Goal: Information Seeking & Learning: Learn about a topic

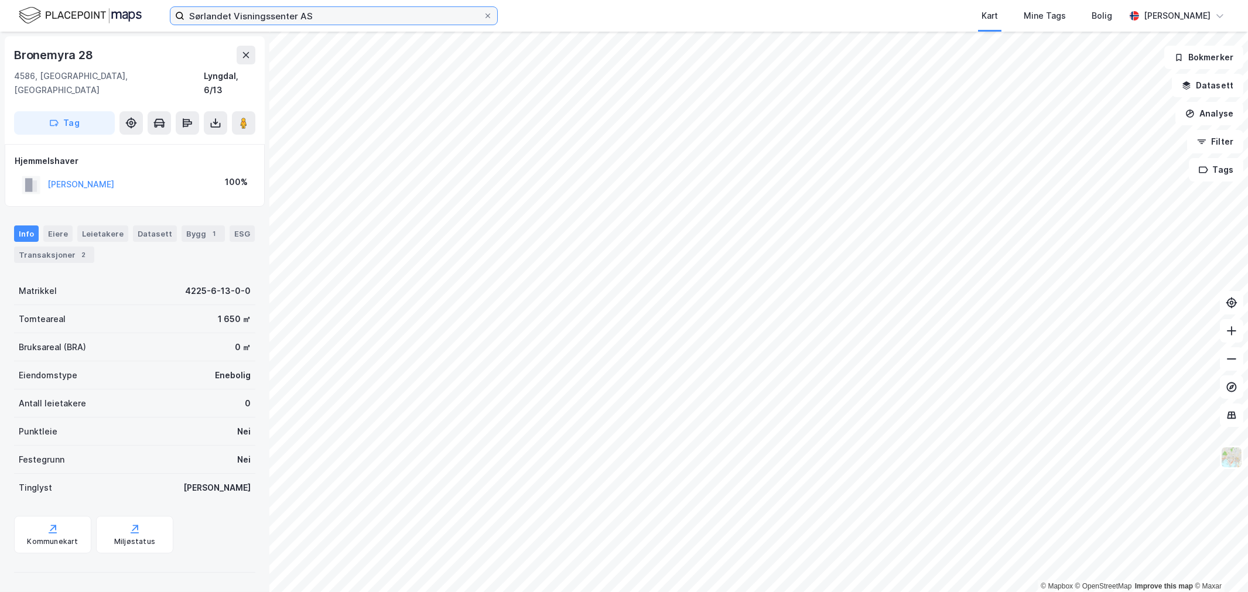
click at [219, 15] on input "Sørlandet Visningssenter AS" at bounding box center [333, 16] width 299 height 18
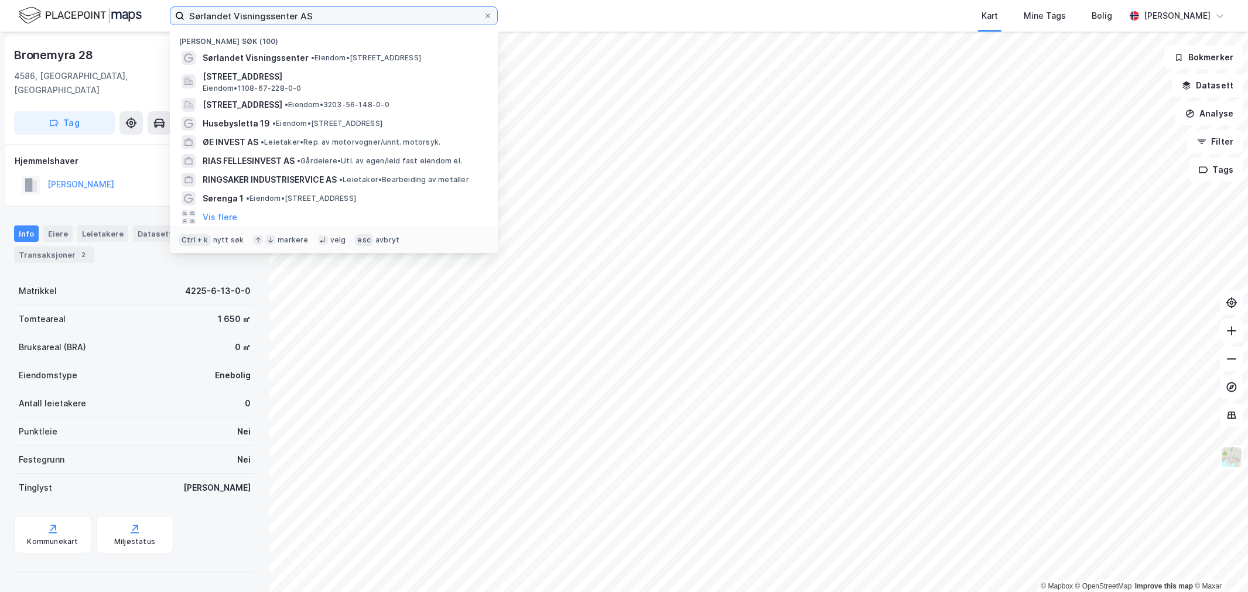
click at [219, 15] on input "Sørlandet Visningssenter AS" at bounding box center [333, 16] width 299 height 18
paste input "P. T. [STREET_ADDRESS]"
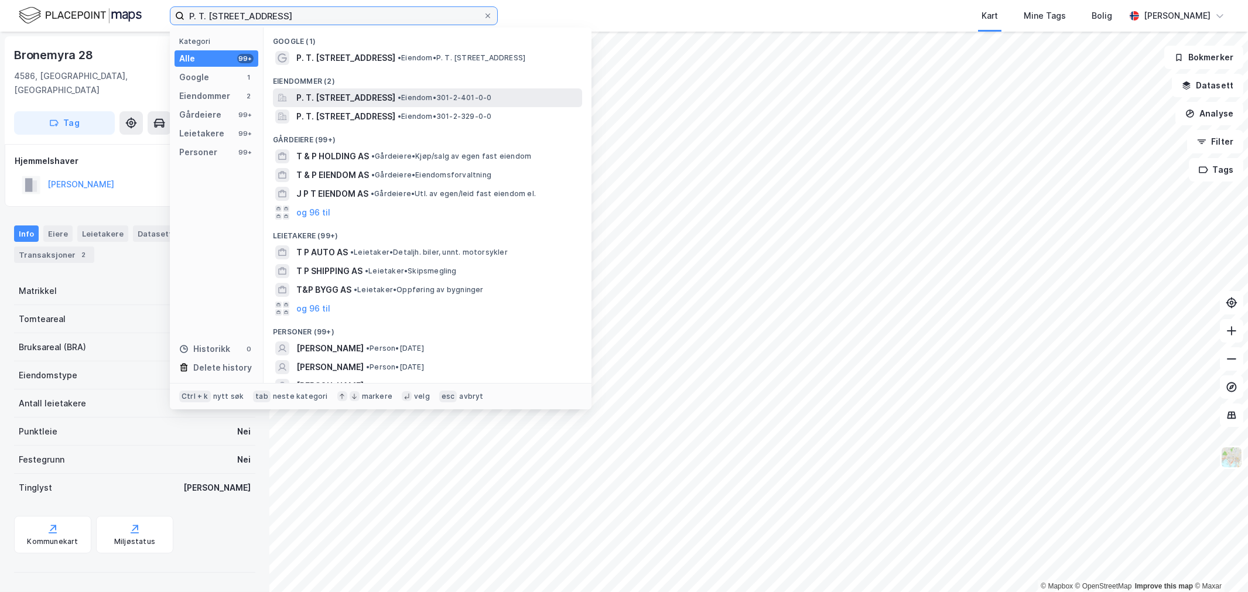
type input "P. T. [STREET_ADDRESS]"
click at [296, 95] on span "P. T. [STREET_ADDRESS]" at bounding box center [345, 98] width 99 height 14
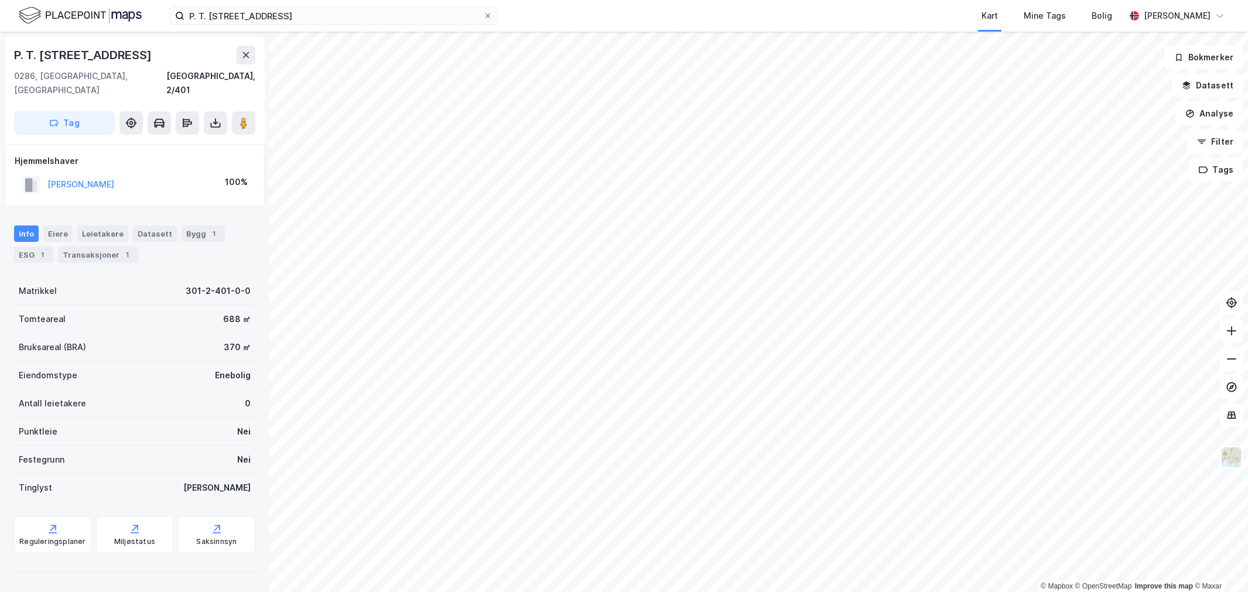
drag, startPoint x: 165, startPoint y: 165, endPoint x: 39, endPoint y: 172, distance: 126.7
click at [39, 173] on div "[PERSON_NAME][DEMOGRAPHIC_DATA] 100%" at bounding box center [135, 185] width 240 height 24
drag, startPoint x: 43, startPoint y: 172, endPoint x: 54, endPoint y: 171, distance: 11.8
click at [0, 0] on button "[PERSON_NAME]" at bounding box center [0, 0] width 0 height 0
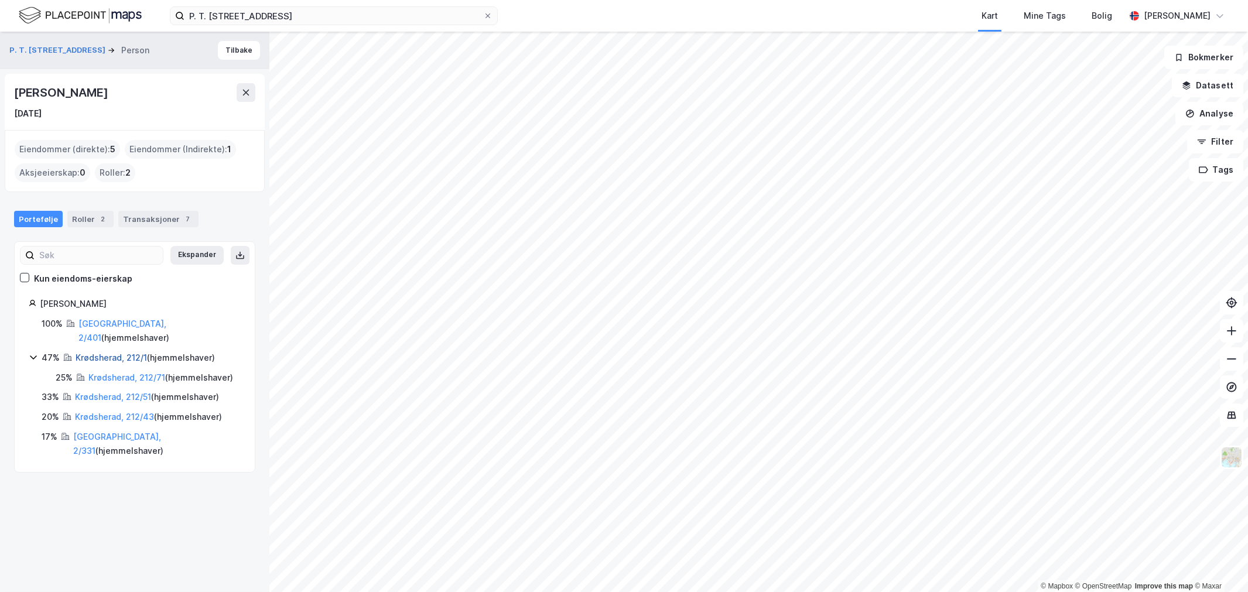
click at [88, 352] on link "Krødsherad, 212/1" at bounding box center [111, 357] width 71 height 10
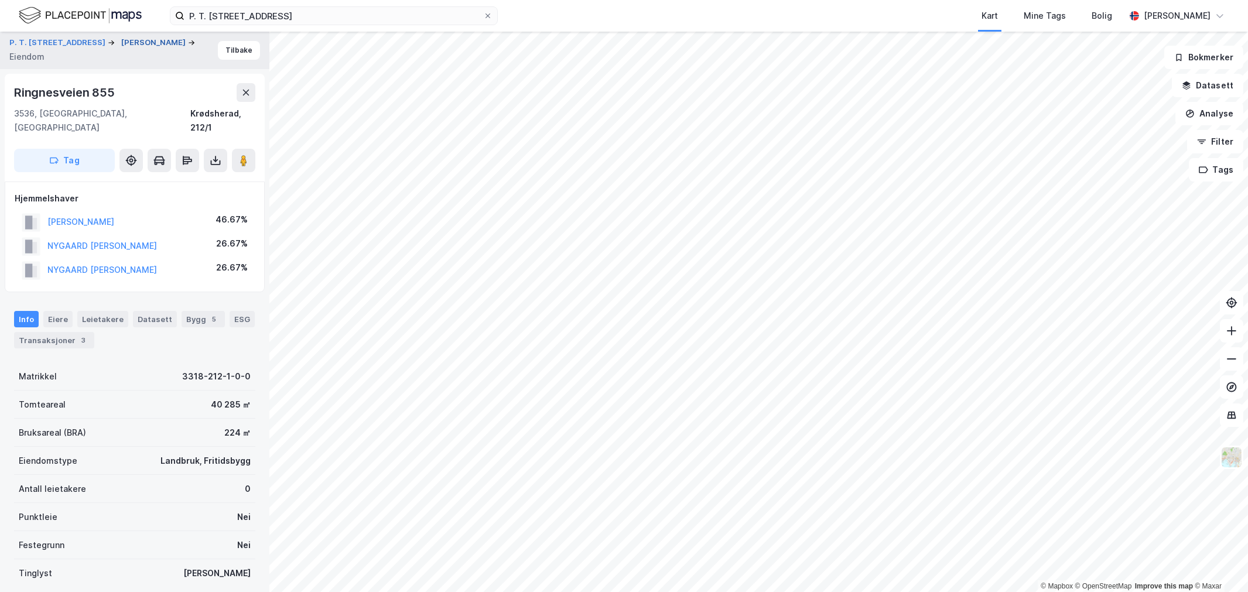
click at [121, 49] on button "[PERSON_NAME]" at bounding box center [154, 43] width 67 height 12
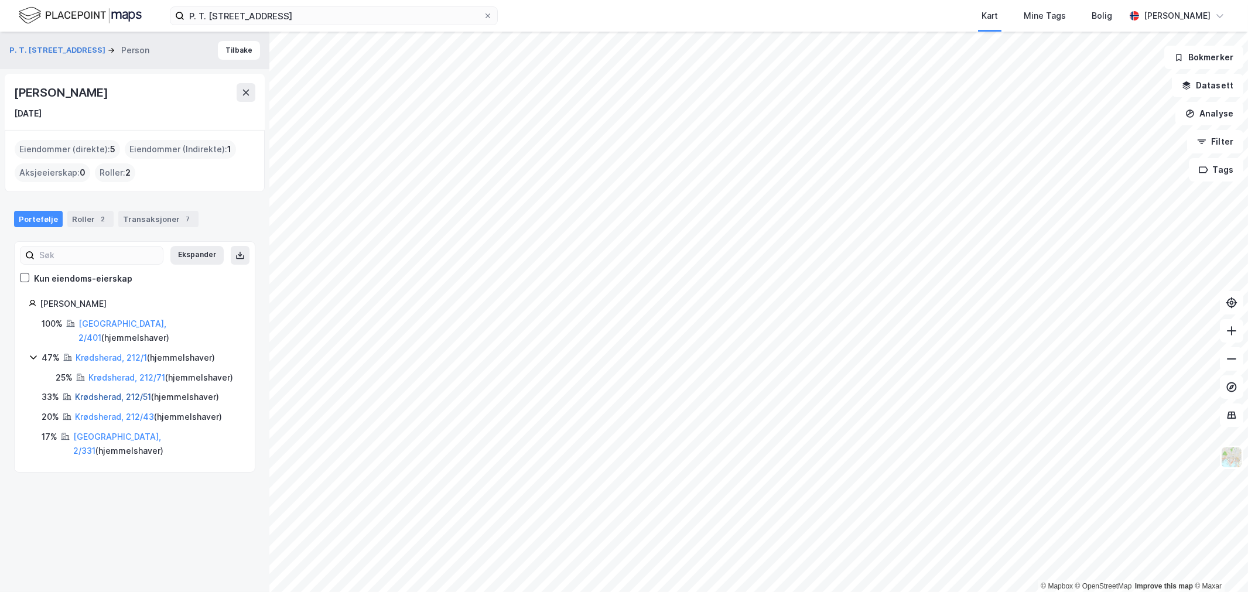
click at [128, 395] on link "Krødsherad, 212/51" at bounding box center [113, 397] width 76 height 10
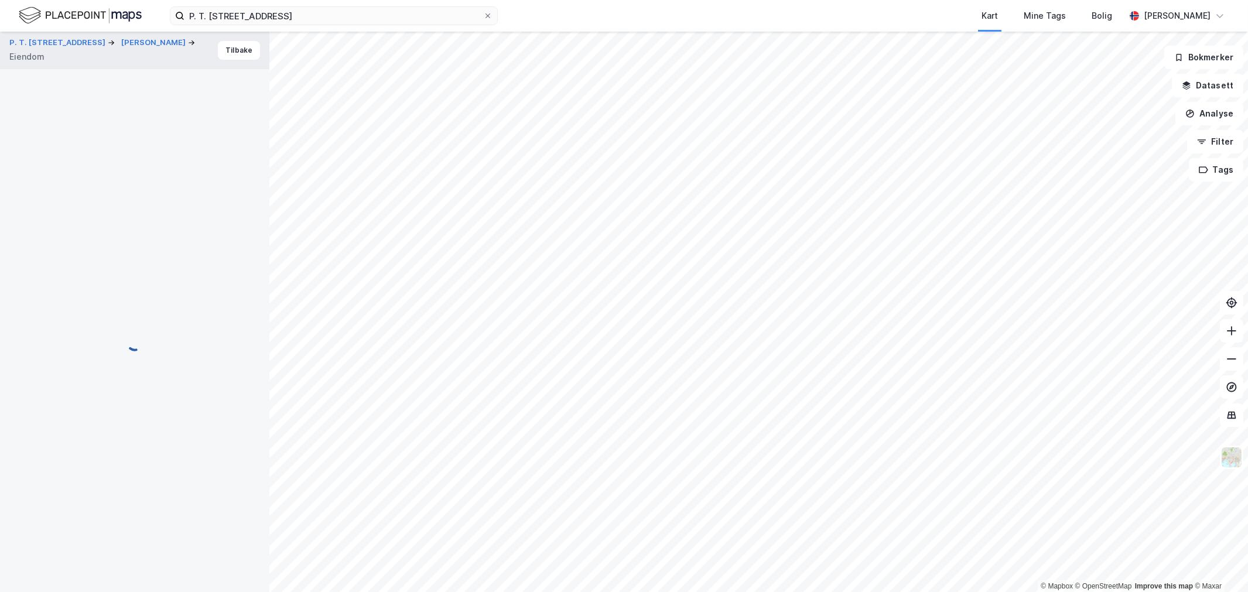
scroll to position [1, 0]
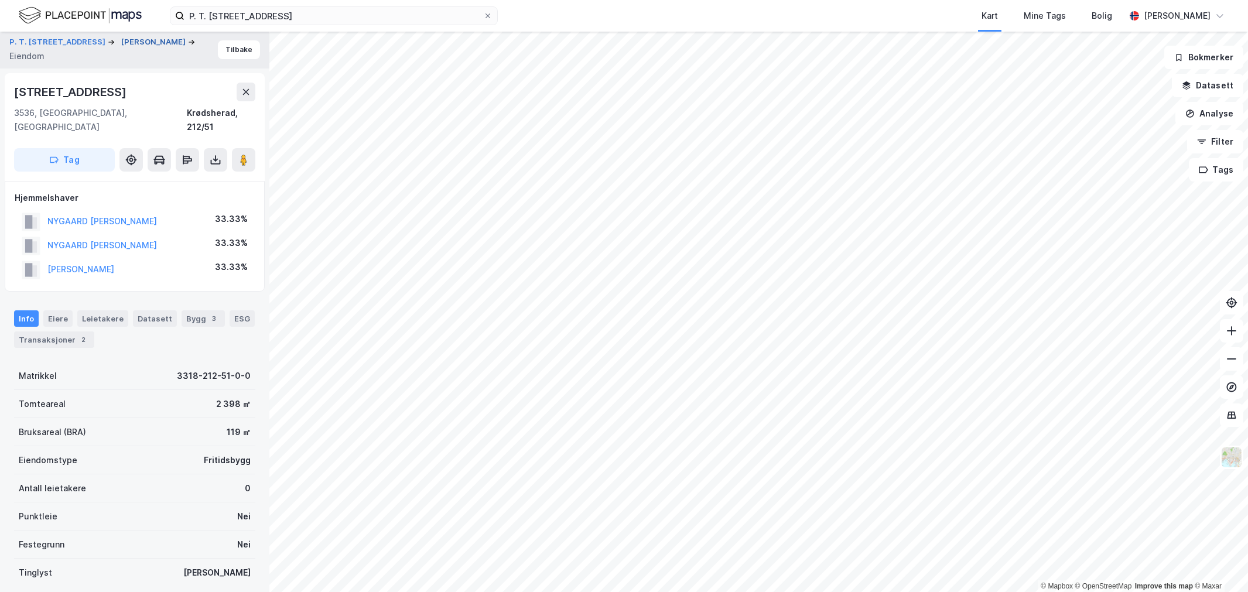
click at [121, 48] on button "[PERSON_NAME]" at bounding box center [154, 42] width 67 height 12
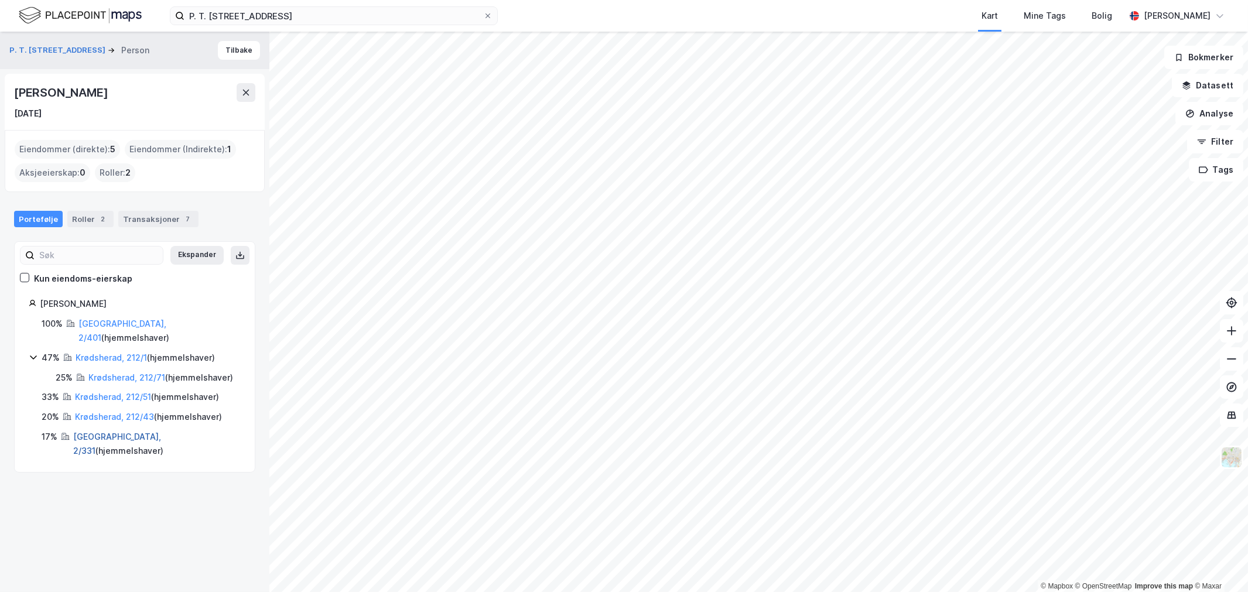
click at [100, 433] on link "[GEOGRAPHIC_DATA], 2/331" at bounding box center [117, 443] width 88 height 24
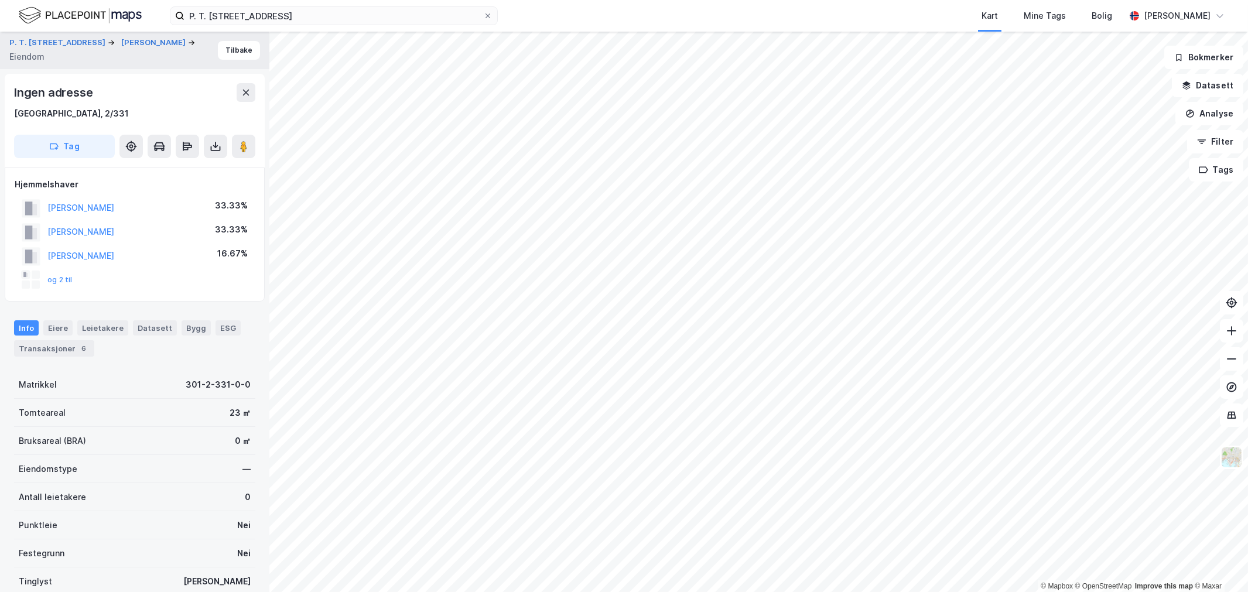
scroll to position [1, 0]
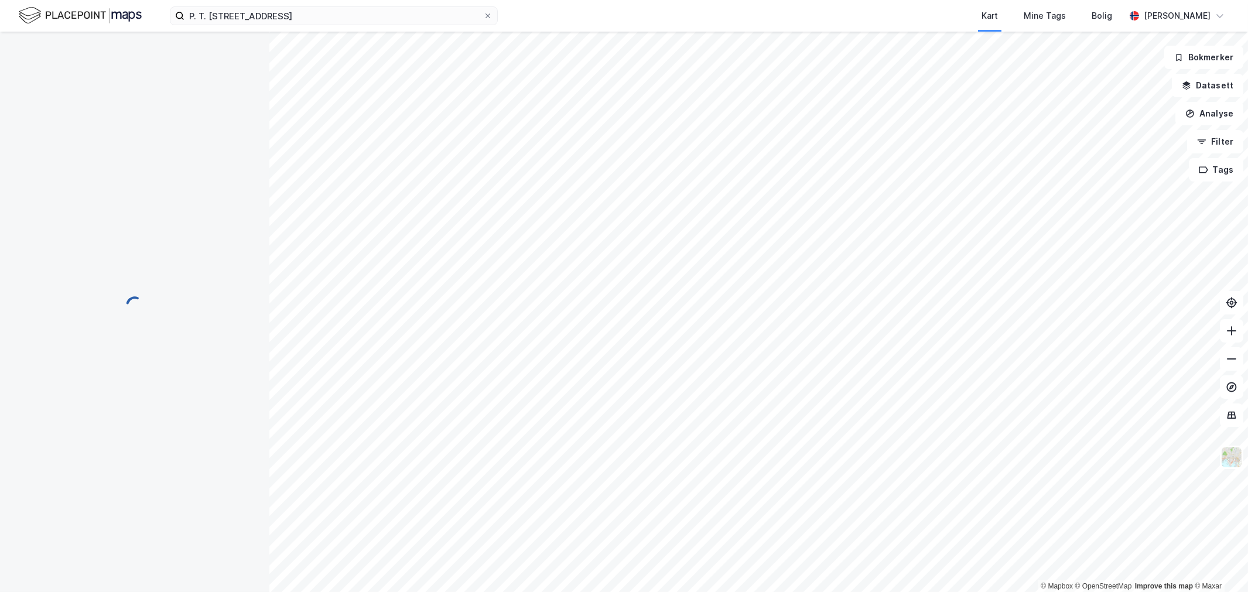
scroll to position [1, 0]
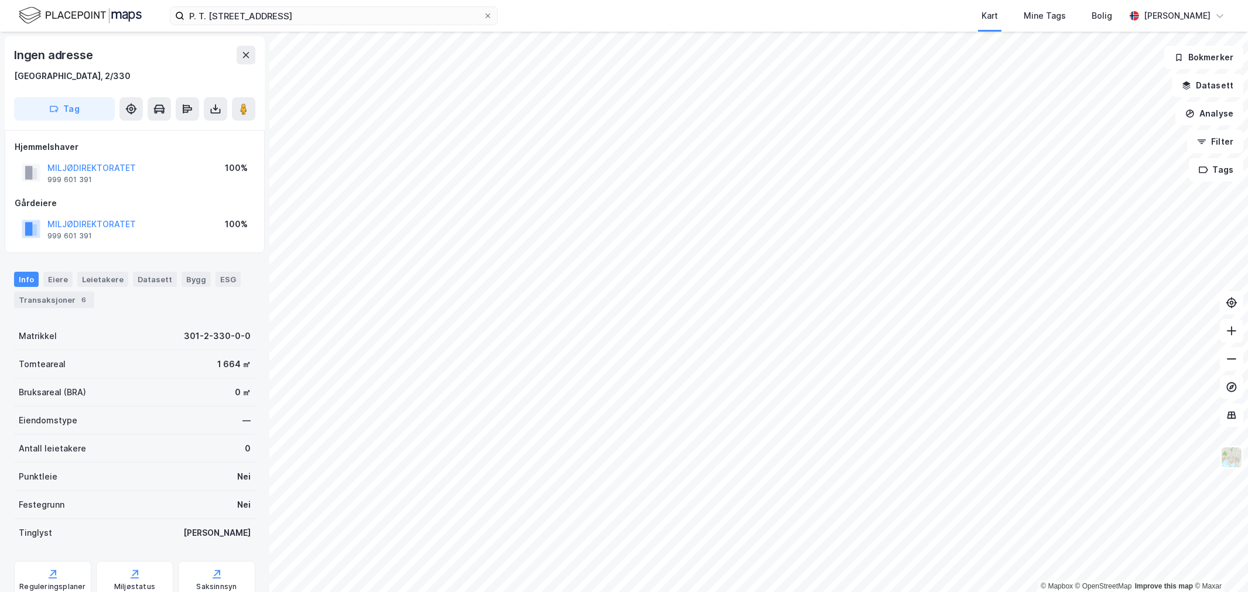
scroll to position [1, 0]
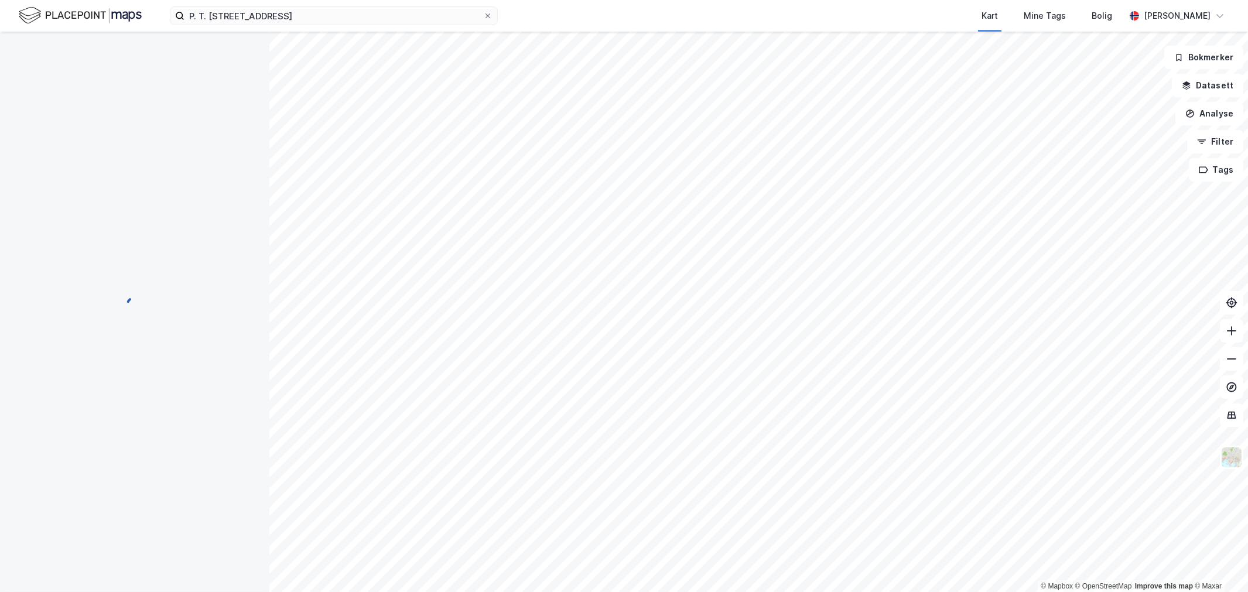
scroll to position [1, 0]
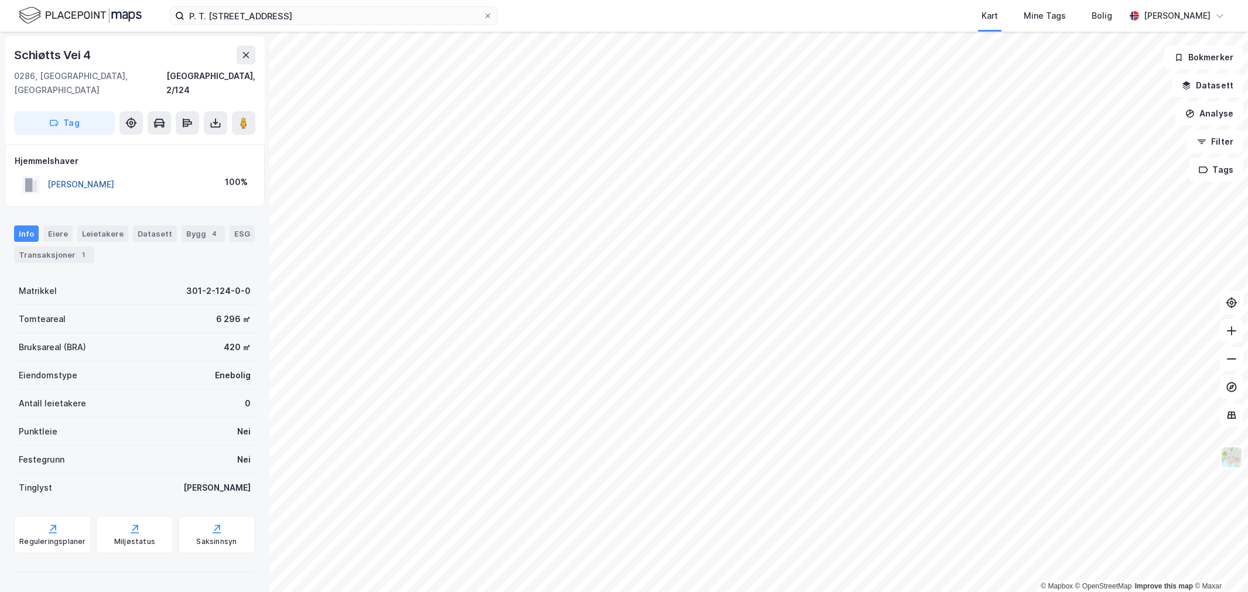
click at [0, 0] on button "[PERSON_NAME]" at bounding box center [0, 0] width 0 height 0
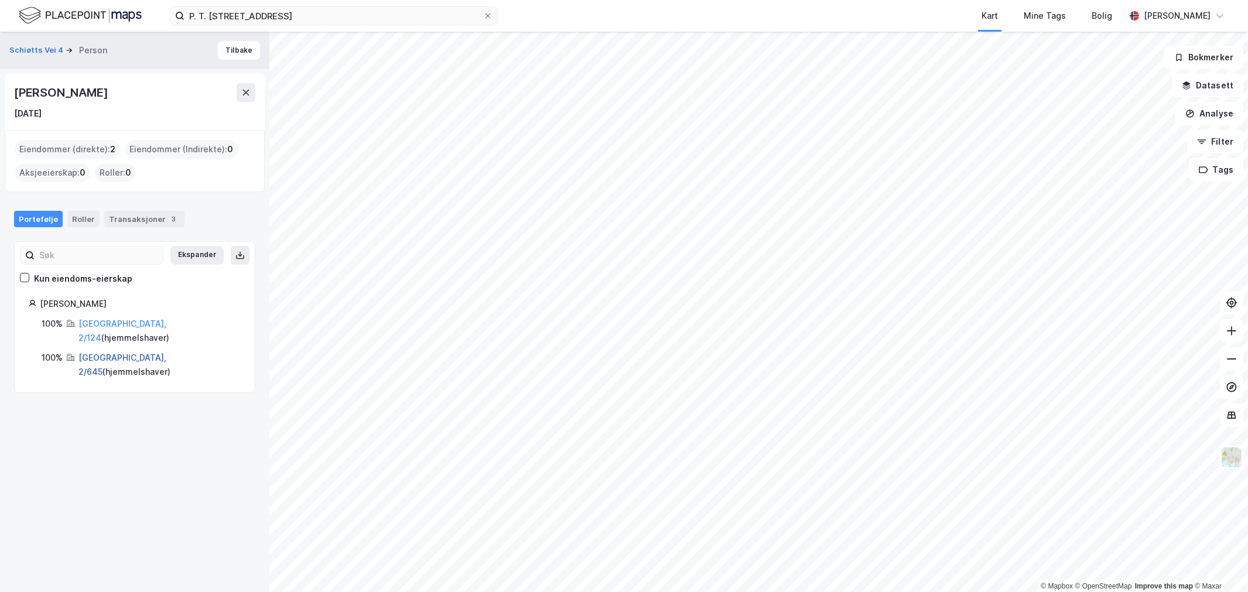
click at [93, 352] on link "[GEOGRAPHIC_DATA], 2/645" at bounding box center [122, 364] width 88 height 24
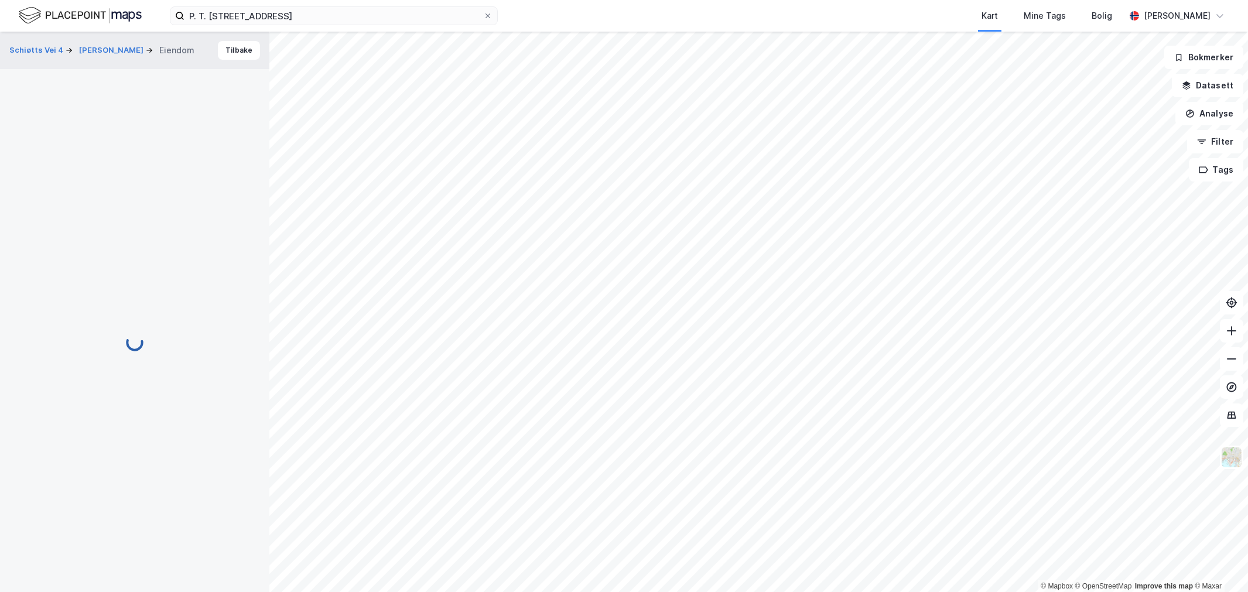
scroll to position [1, 0]
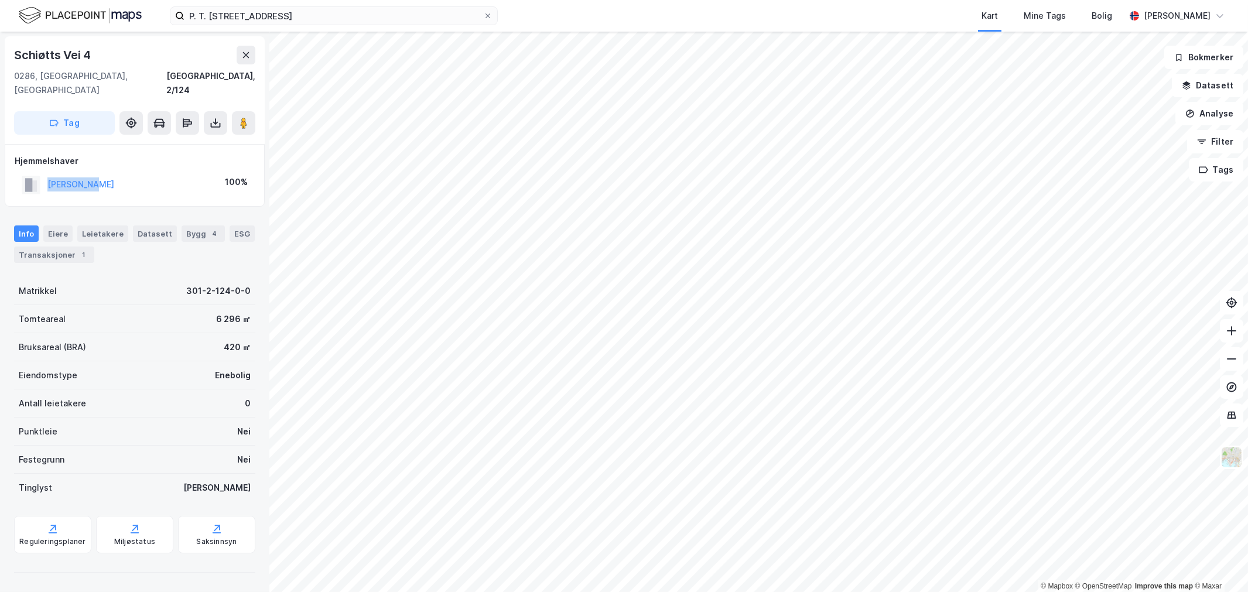
drag, startPoint x: 121, startPoint y: 163, endPoint x: 44, endPoint y: 177, distance: 77.5
click at [30, 176] on div "[PERSON_NAME] 100%" at bounding box center [135, 185] width 240 height 24
click at [122, 246] on div "Transaksjoner 4" at bounding box center [98, 254] width 80 height 16
